Goal: Find specific page/section: Find specific page/section

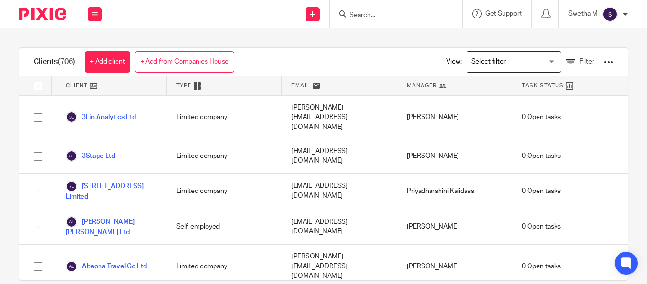
click at [372, 13] on input "Search" at bounding box center [391, 15] width 85 height 9
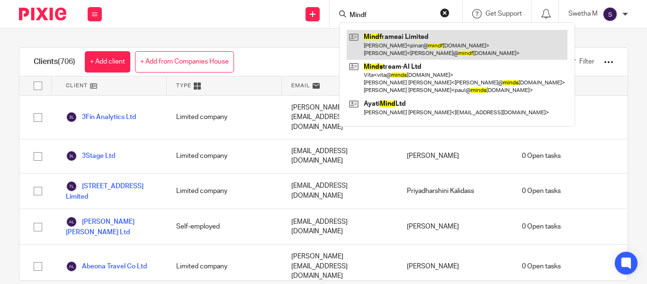
type input "Mindf"
click at [396, 47] on link at bounding box center [457, 44] width 221 height 29
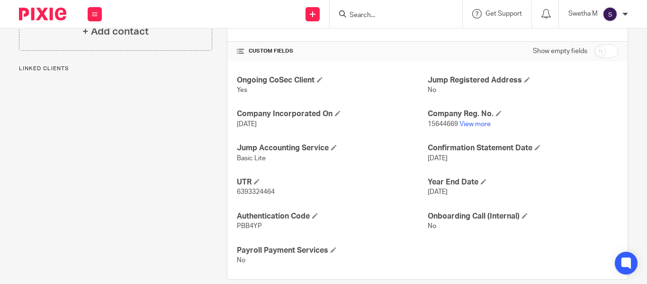
scroll to position [315, 0]
click at [478, 124] on link "View more" at bounding box center [475, 123] width 31 height 7
